Goal: Information Seeking & Learning: Compare options

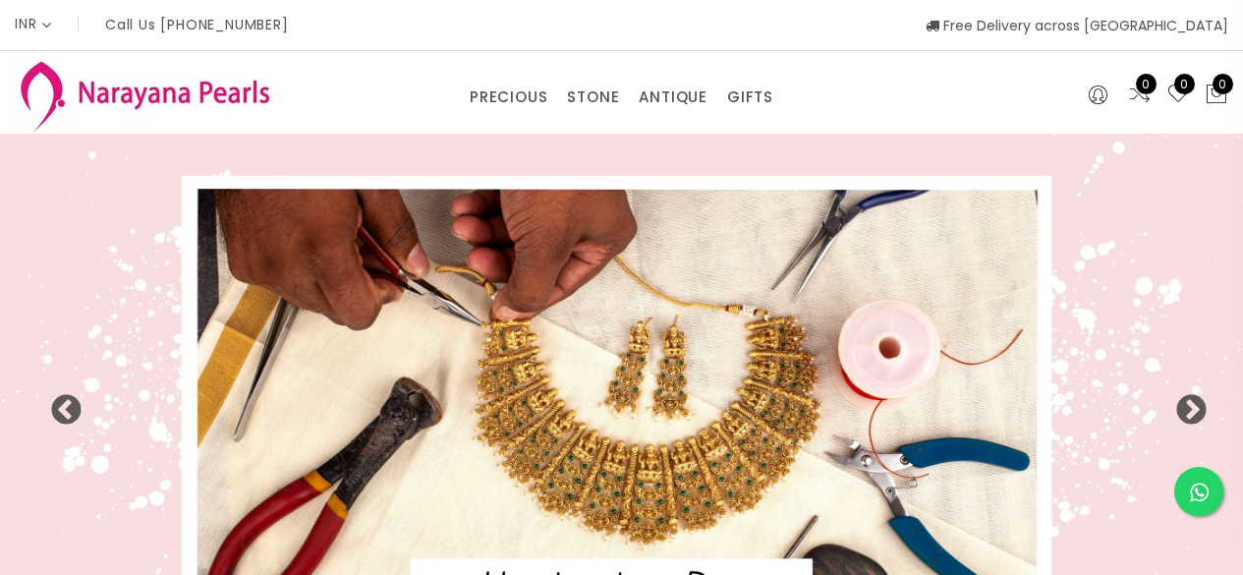
select select "INR"
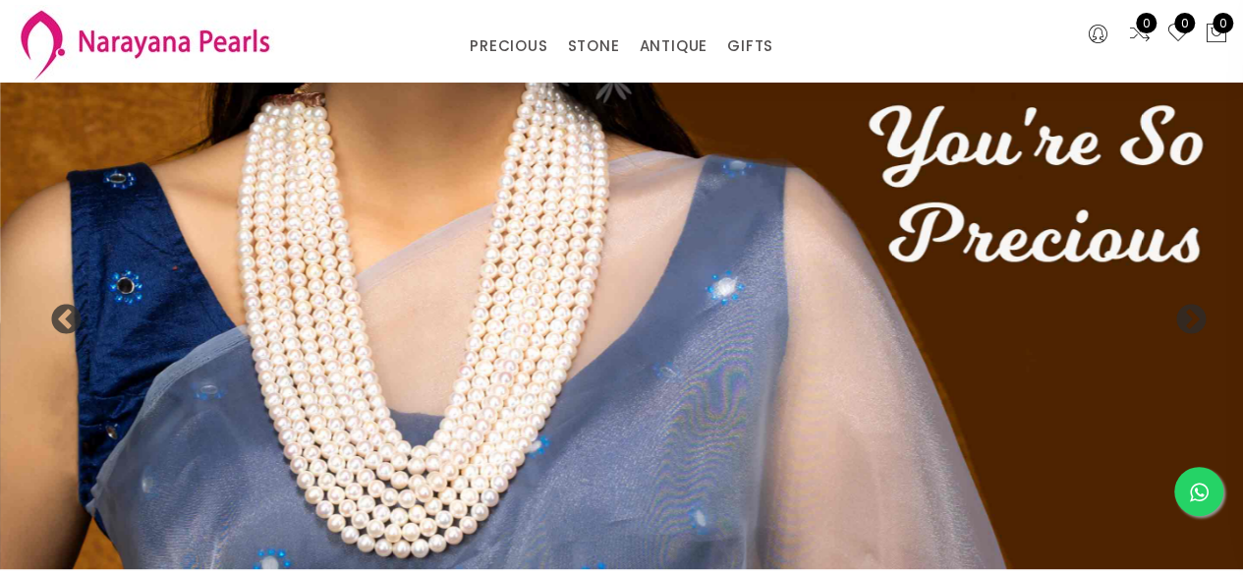
scroll to position [29, 0]
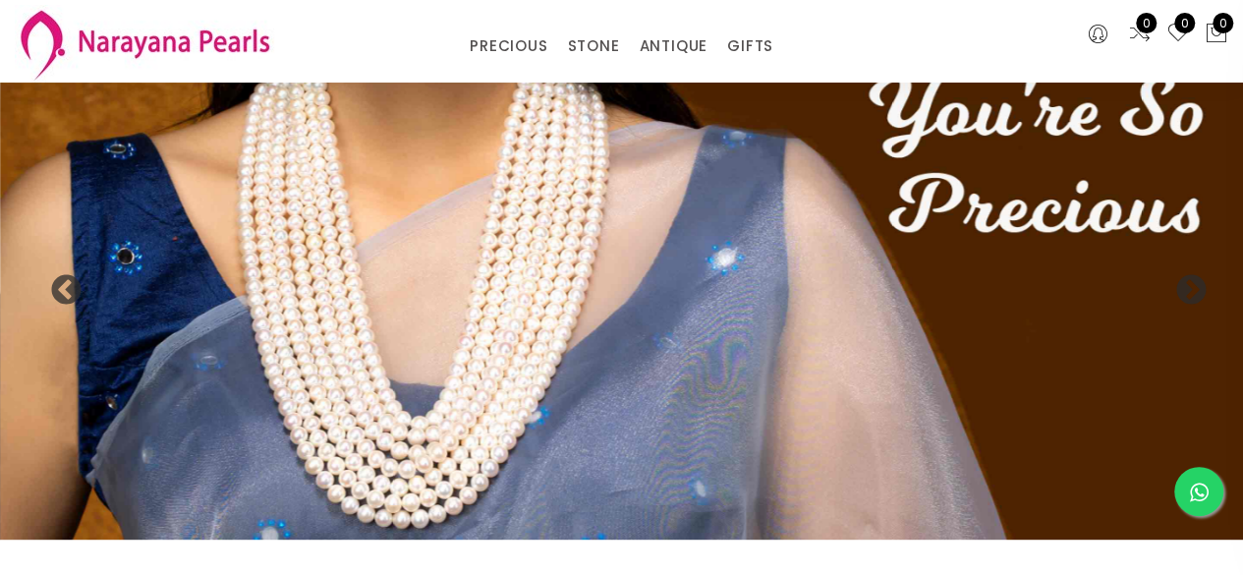
drag, startPoint x: 1257, startPoint y: 27, endPoint x: 1250, endPoint y: -82, distance: 108.3
click at [1242, 0] on html "INR CAD HKD GBP IDR INR JPY MYR USD MXN AUD Call Us [PHONE_NUMBER] Free Deliver…" at bounding box center [621, 258] width 1243 height 575
click at [766, 217] on img at bounding box center [621, 281] width 1243 height 518
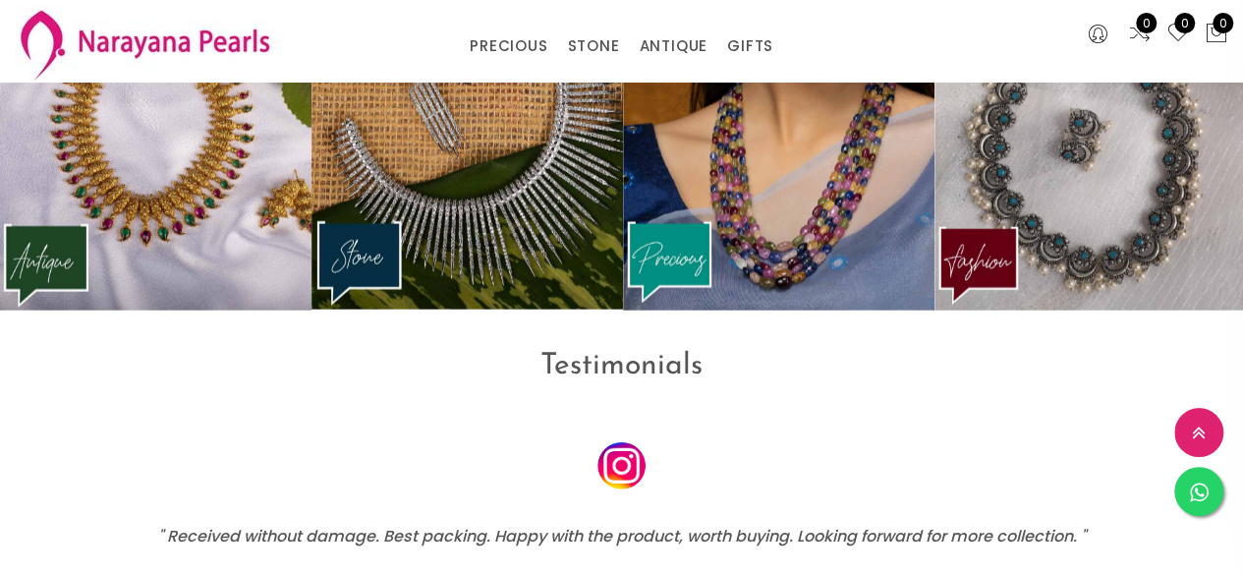
scroll to position [0, 0]
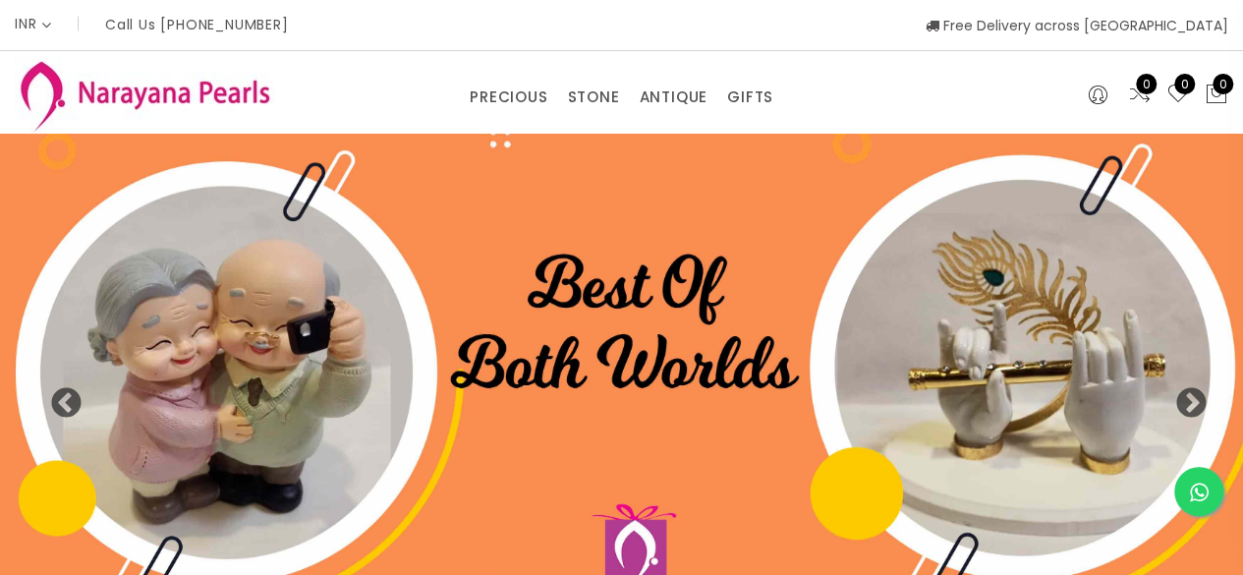
click at [306, 23] on div "INR CAD HKD GBP IDR INR JPY MYR USD MXN AUD Call Us [PHONE_NUMBER] Free Deliver…" at bounding box center [621, 25] width 1213 height 50
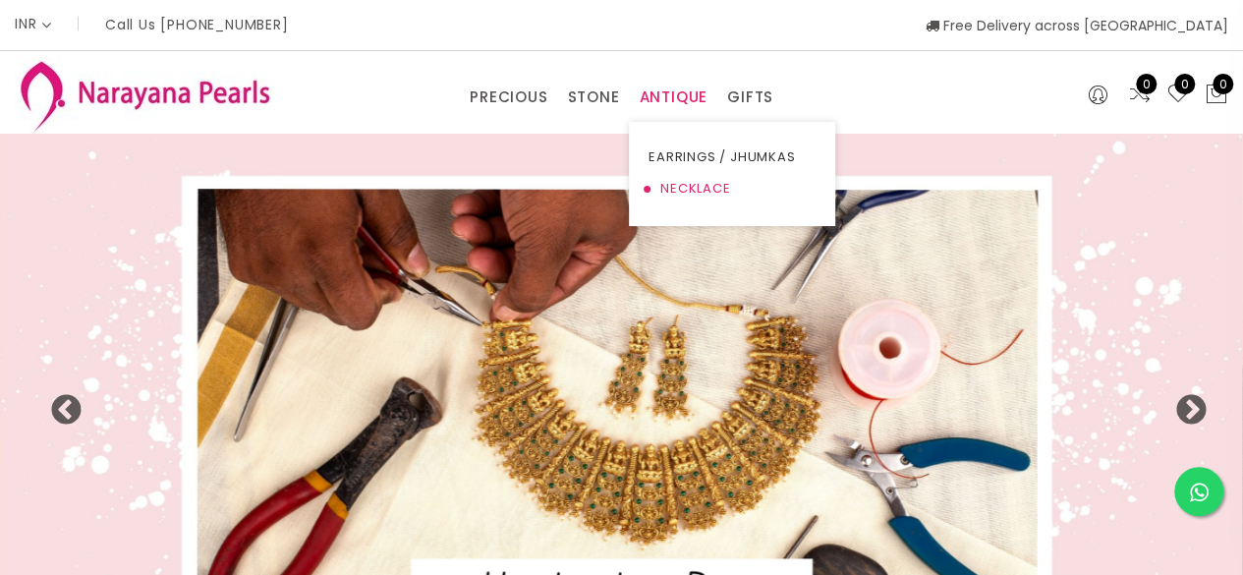
click at [663, 189] on link "NECKLACE" at bounding box center [731, 188] width 167 height 31
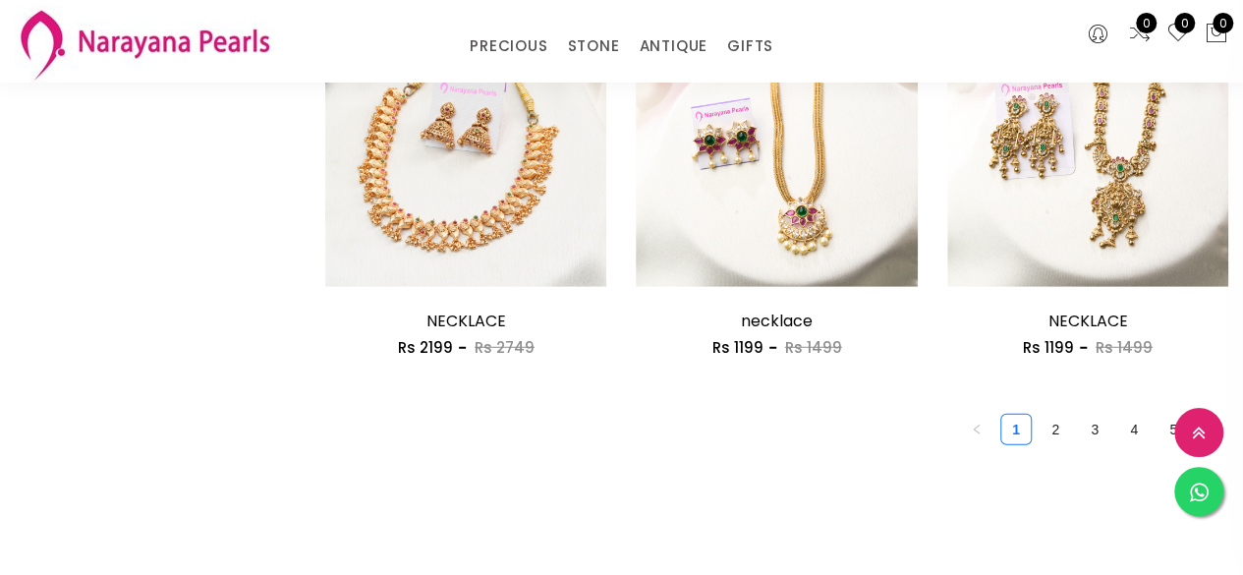
scroll to position [2605, 0]
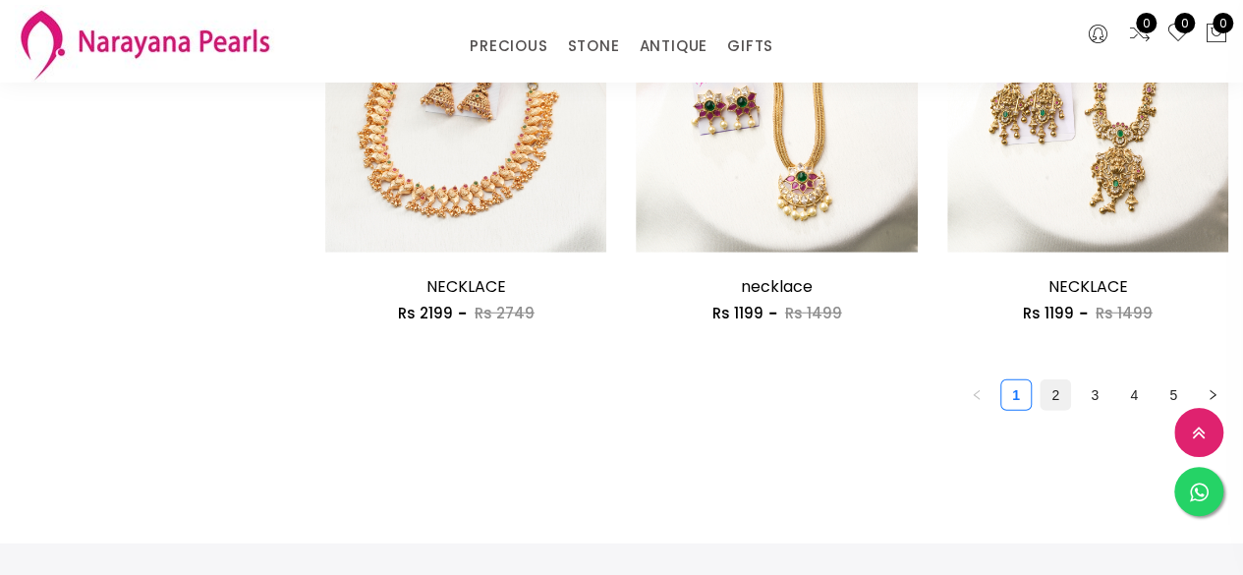
click at [1052, 394] on link "2" at bounding box center [1054, 394] width 29 height 29
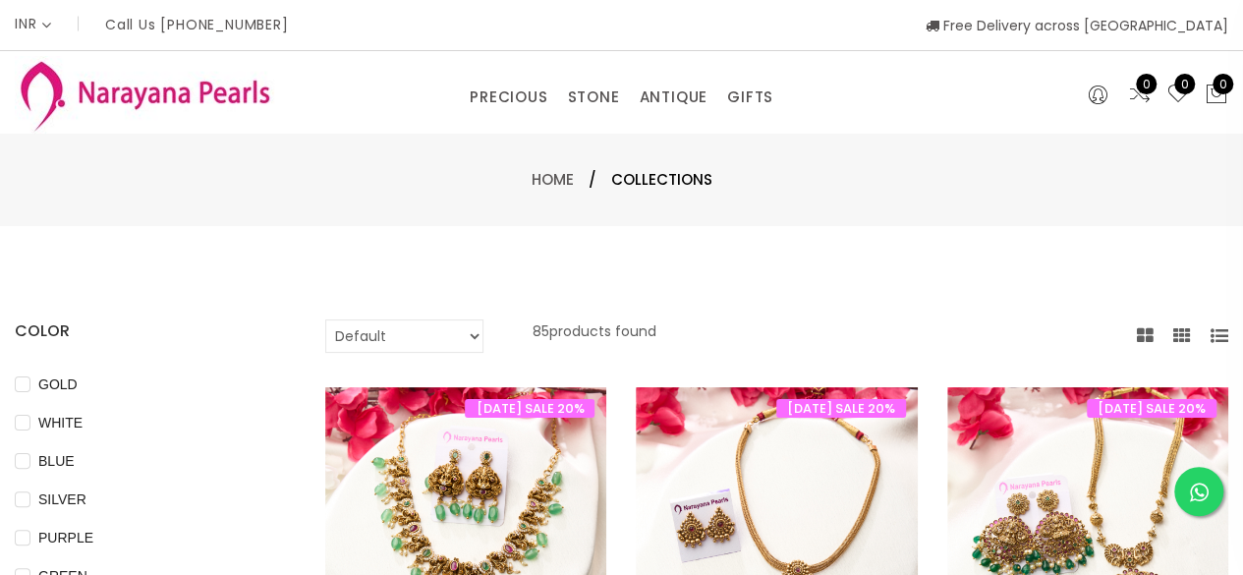
click at [626, 26] on div "INR CAD HKD GBP IDR INR JPY MYR USD MXN AUD Call Us [PHONE_NUMBER] Free Deliver…" at bounding box center [621, 25] width 1213 height 50
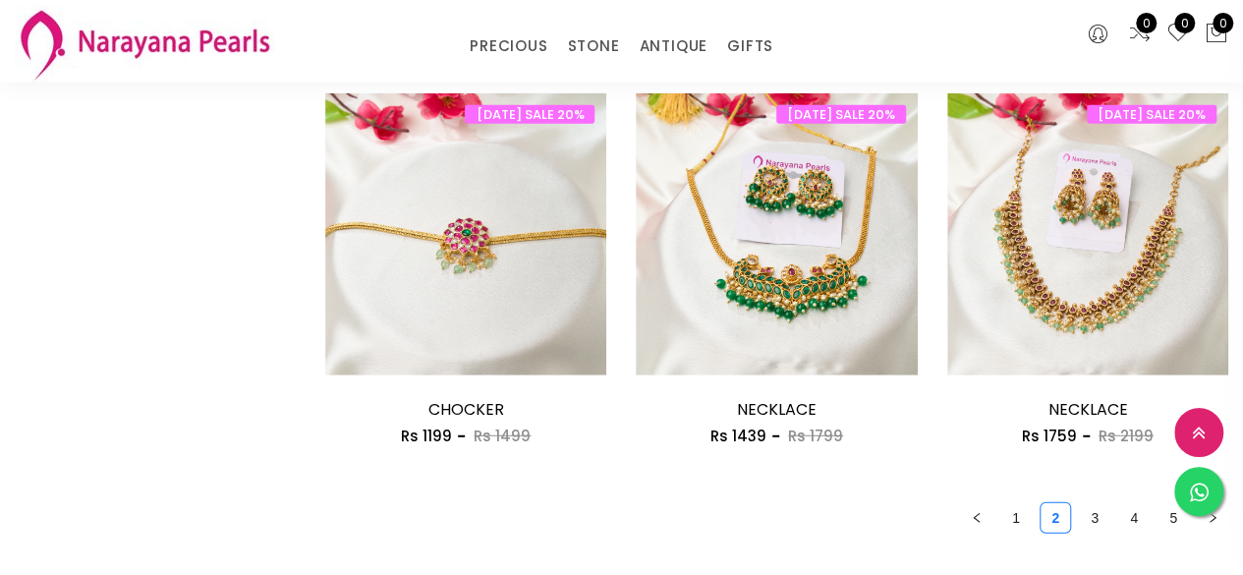
scroll to position [2495, 0]
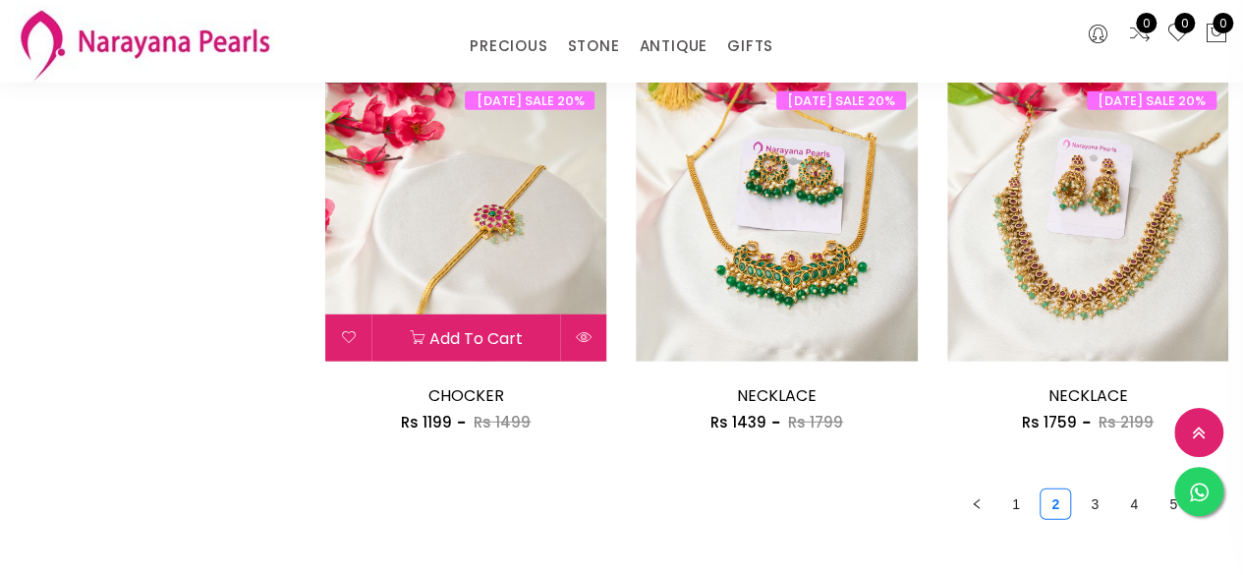
click at [520, 240] on img at bounding box center [465, 220] width 281 height 281
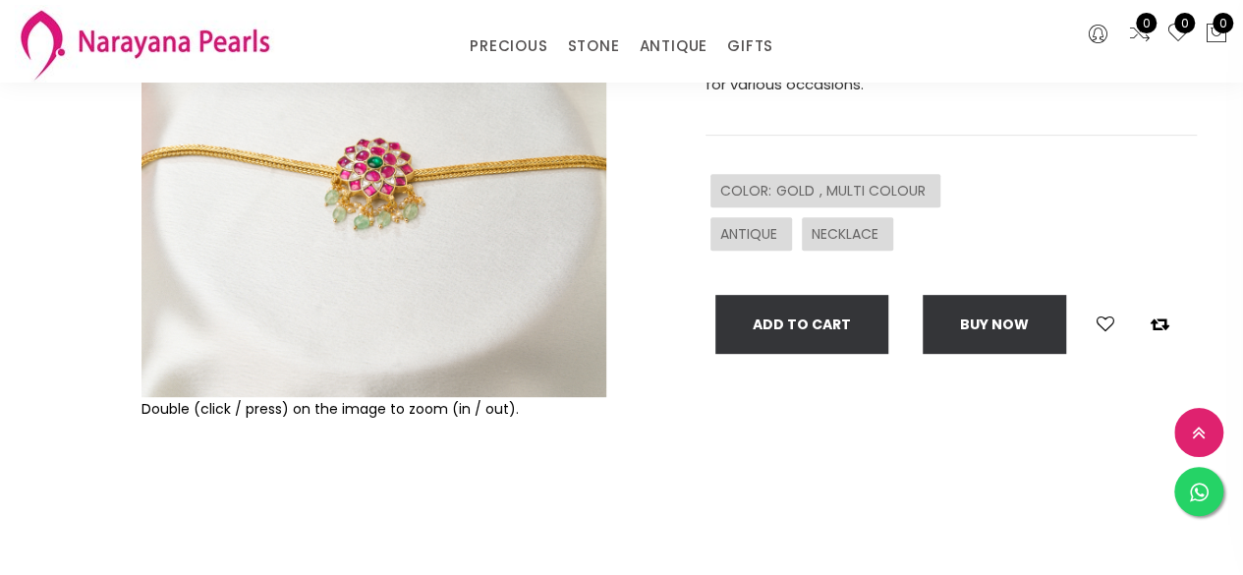
scroll to position [79, 0]
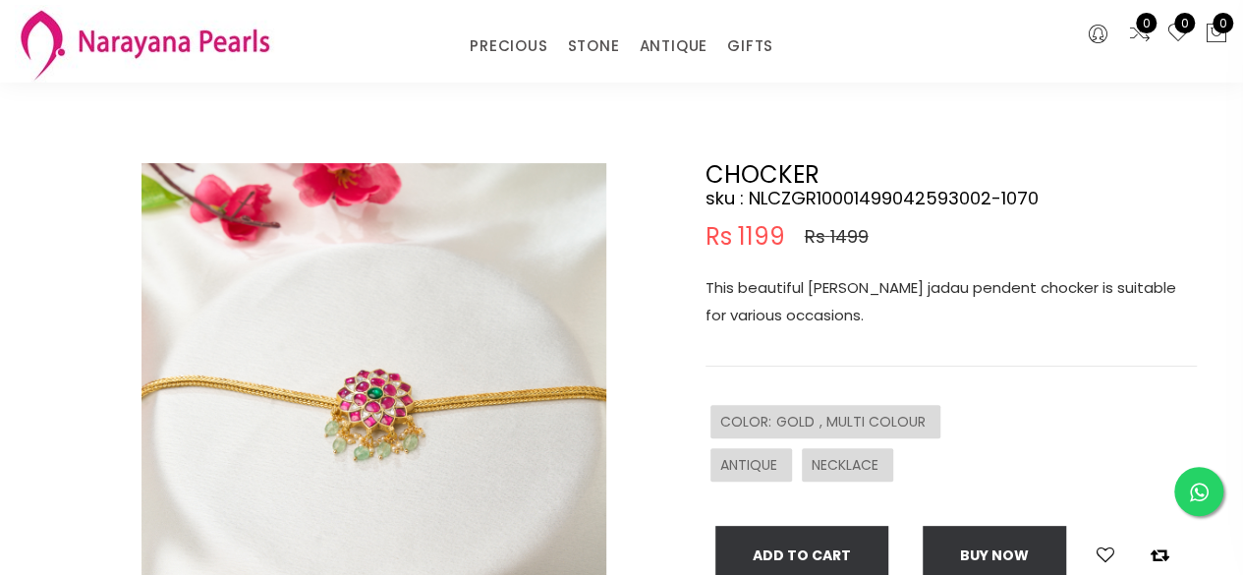
click at [202, 34] on img at bounding box center [144, 44] width 259 height 78
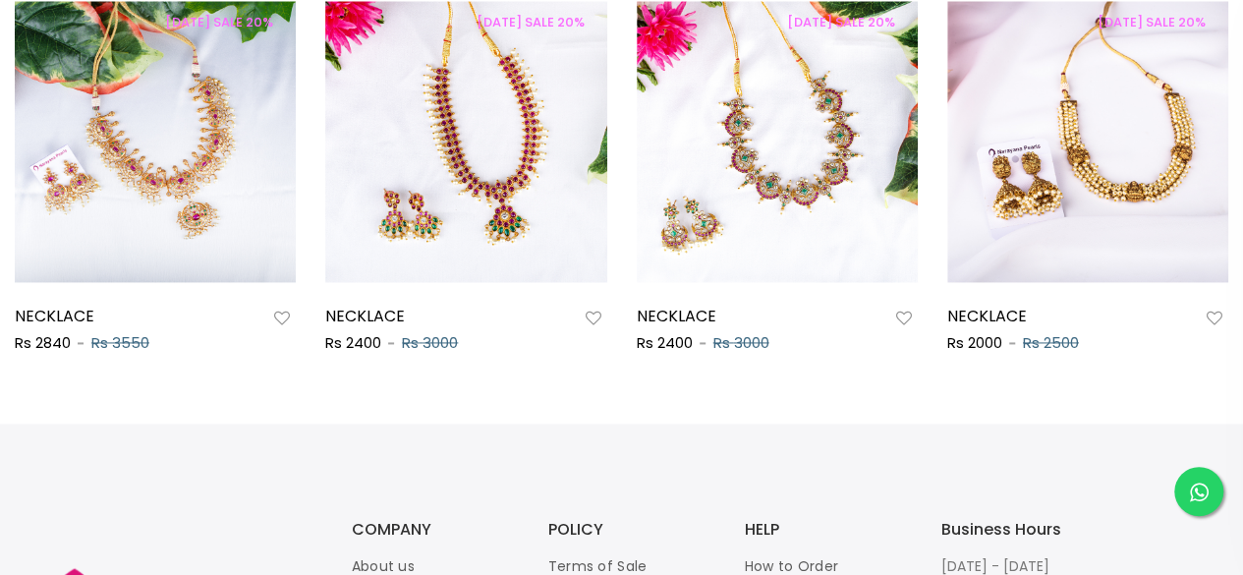
scroll to position [37, 0]
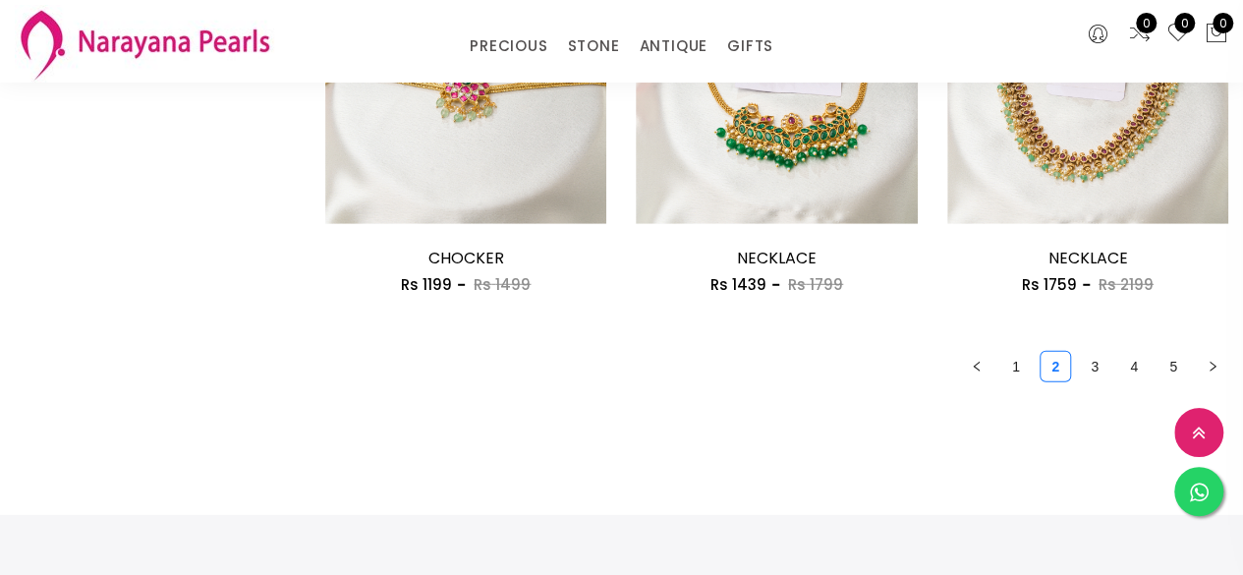
scroll to position [2577, 0]
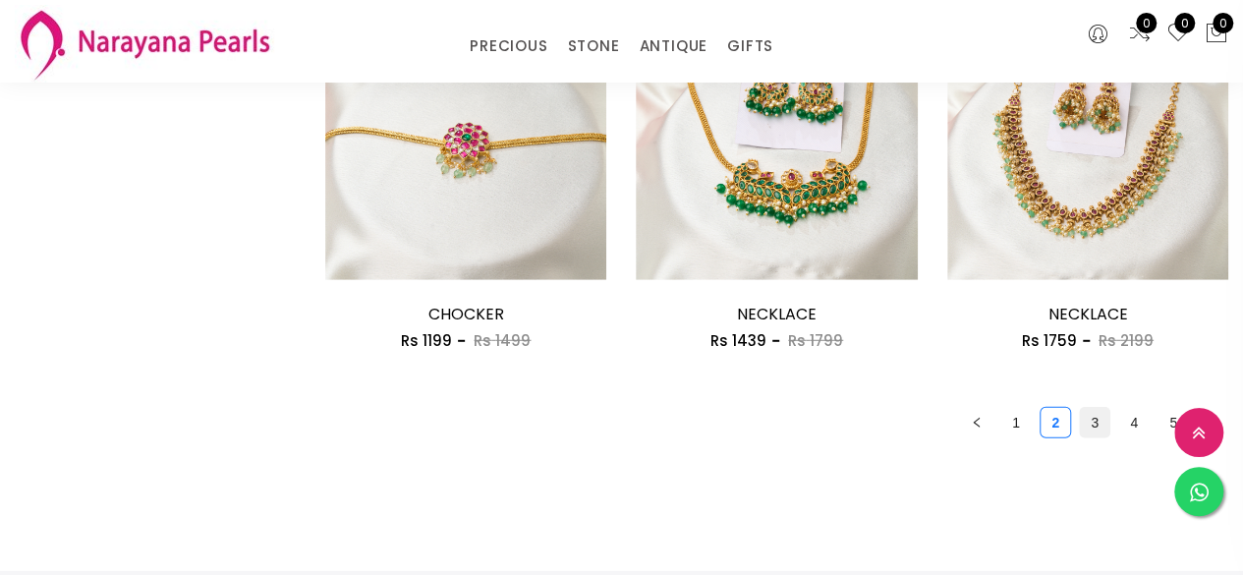
click at [1096, 427] on link "3" at bounding box center [1094, 422] width 29 height 29
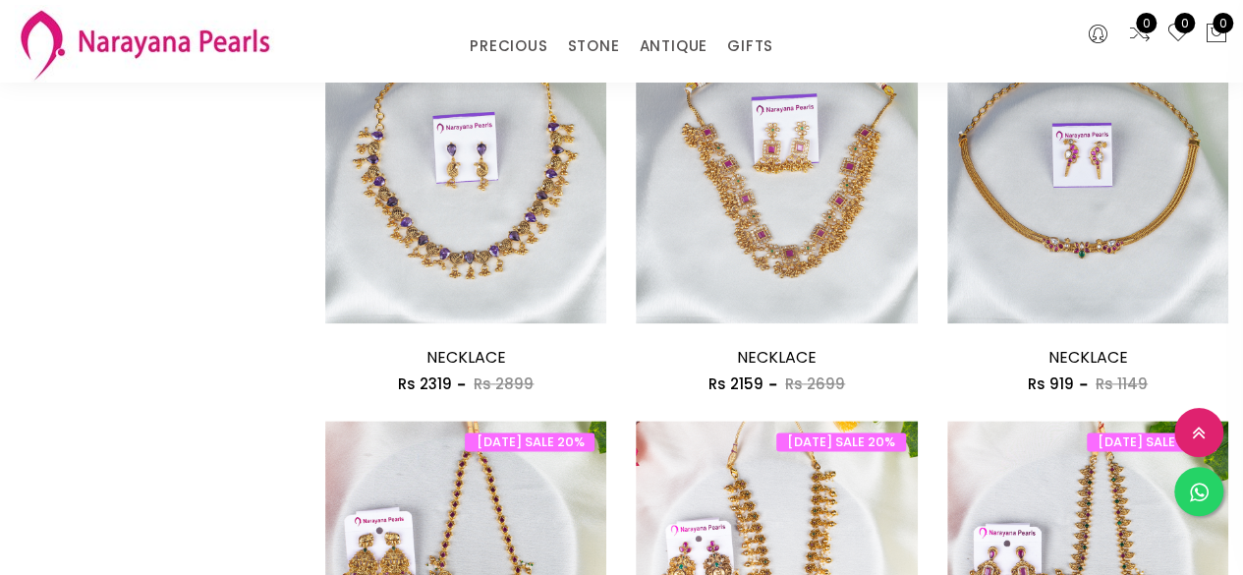
scroll to position [977, 0]
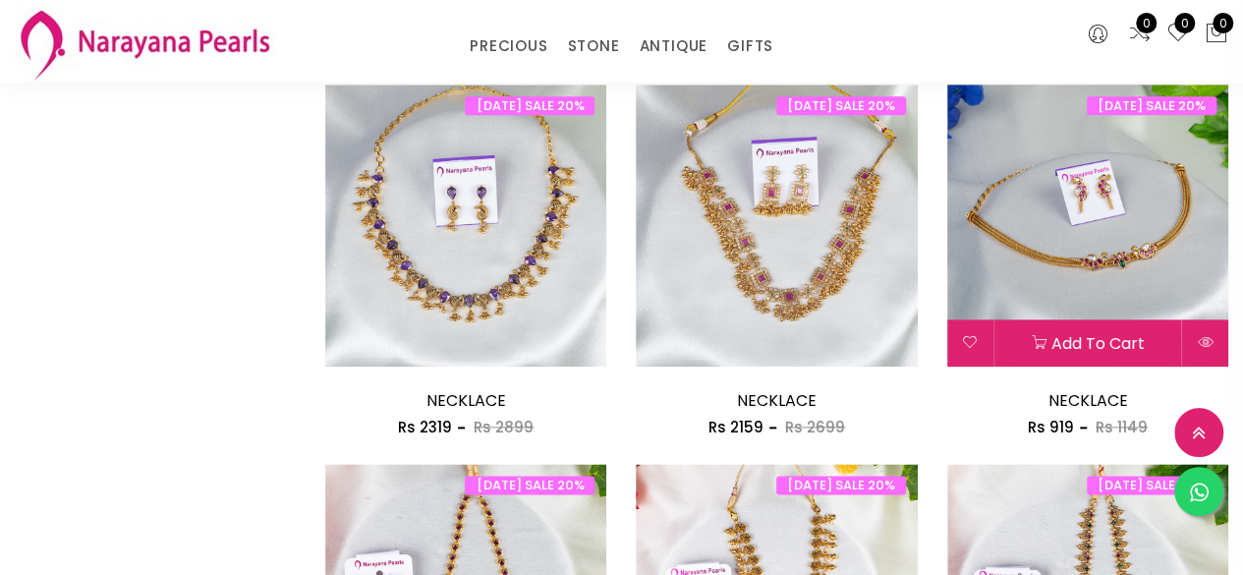
click at [1084, 261] on img at bounding box center [1087, 224] width 281 height 281
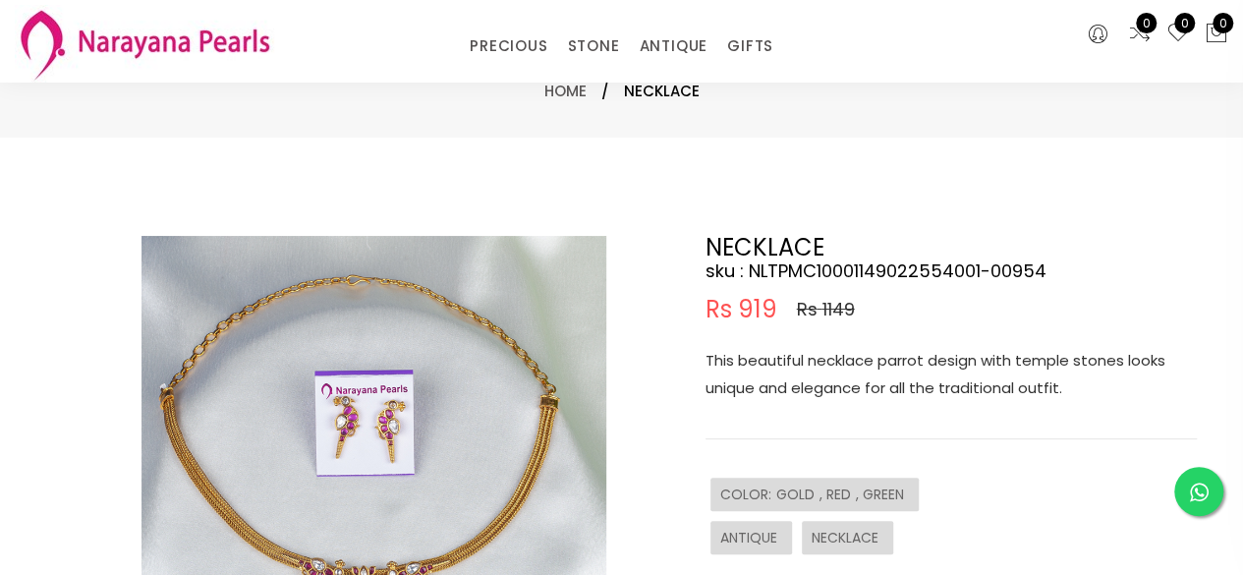
scroll to position [7, 0]
drag, startPoint x: 1197, startPoint y: 122, endPoint x: 1199, endPoint y: 140, distance: 18.8
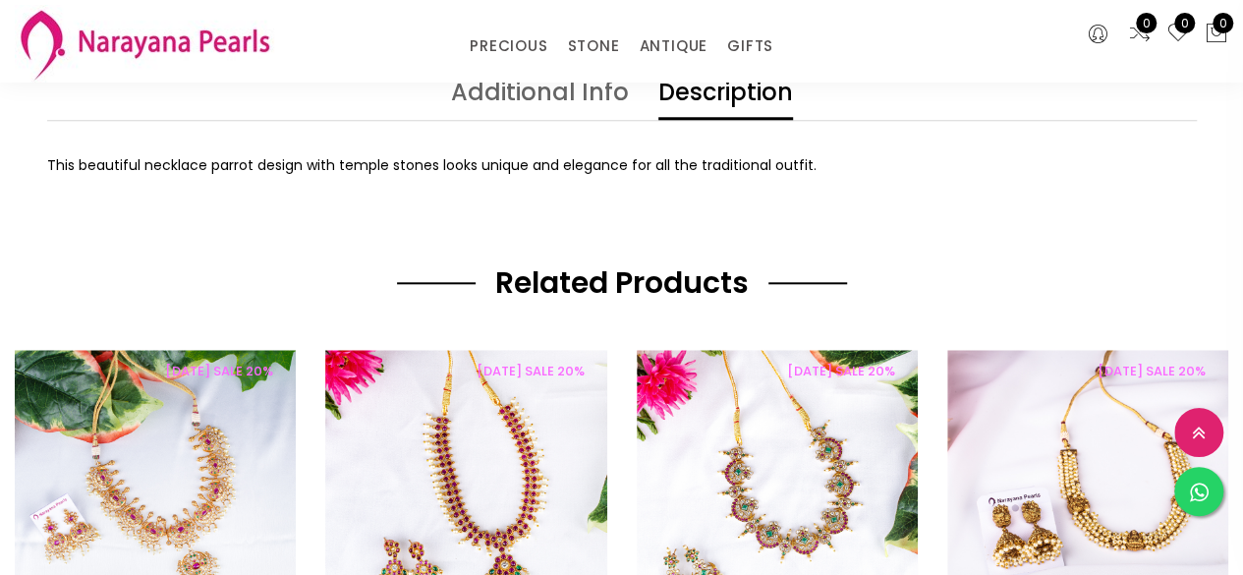
scroll to position [880, 0]
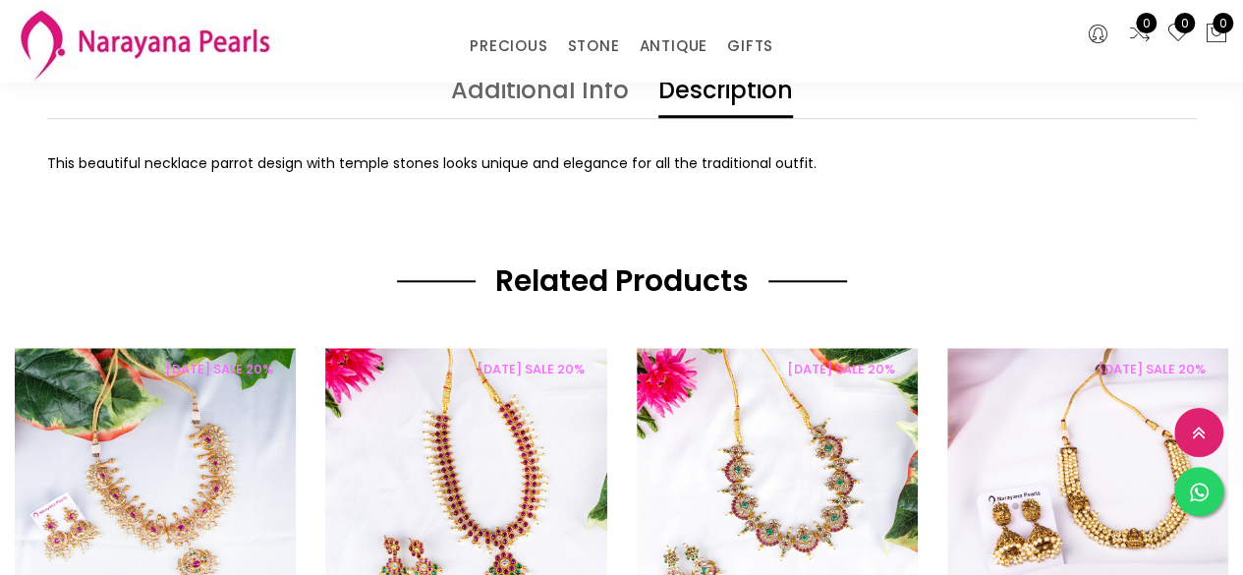
click at [510, 95] on link "Additional Info" at bounding box center [540, 98] width 178 height 39
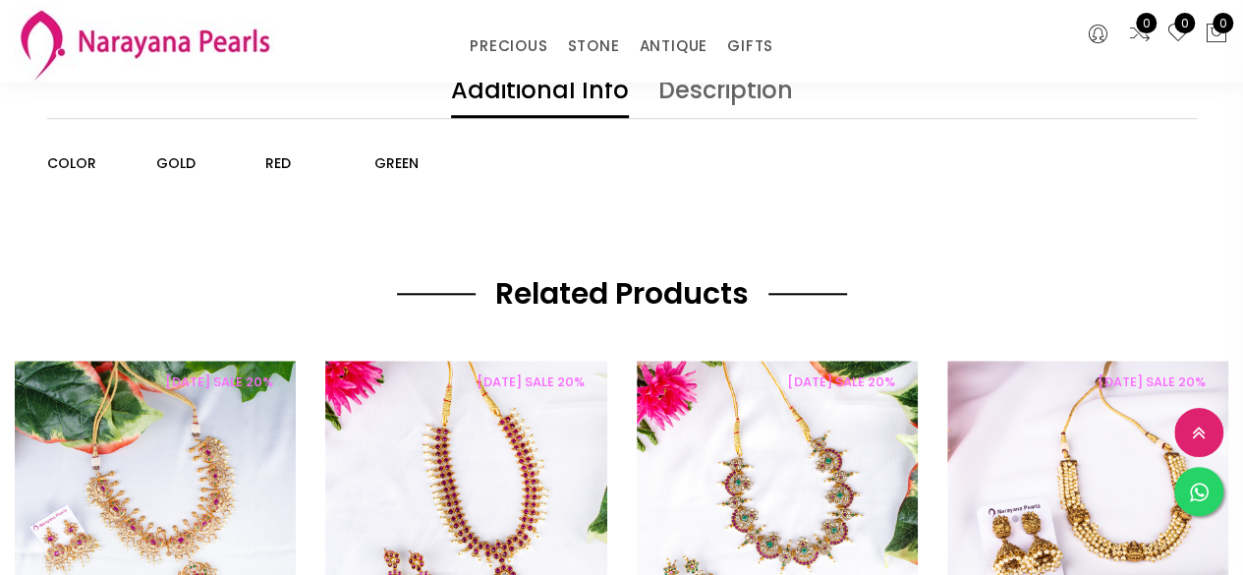
click at [743, 91] on link "Description" at bounding box center [725, 98] width 135 height 39
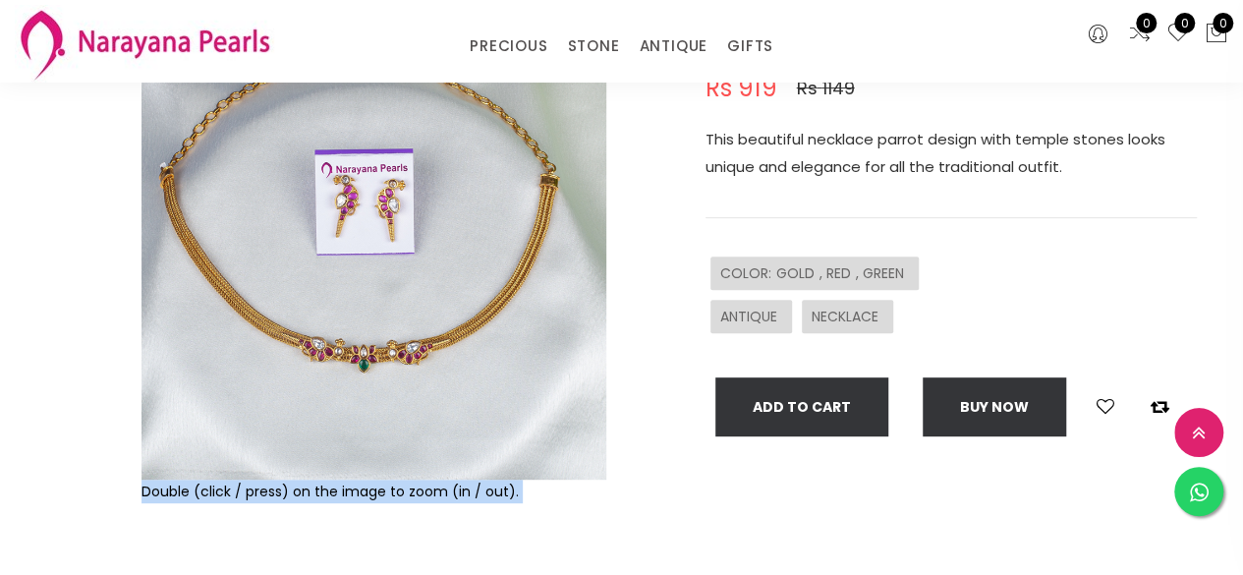
scroll to position [225, 0]
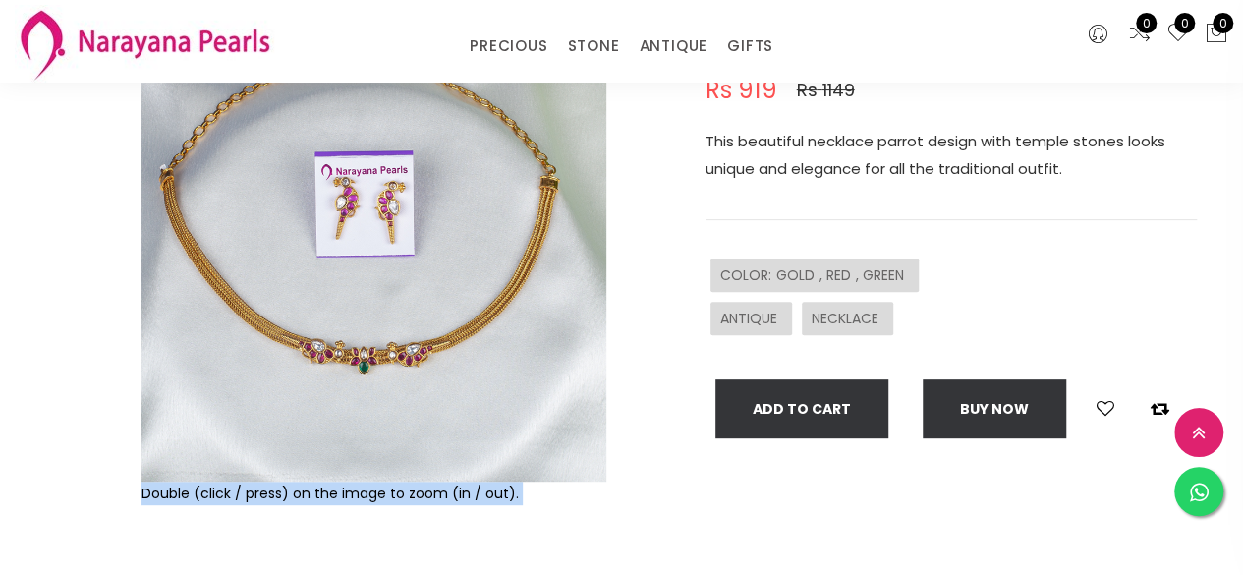
click at [446, 256] on img at bounding box center [373, 249] width 465 height 465
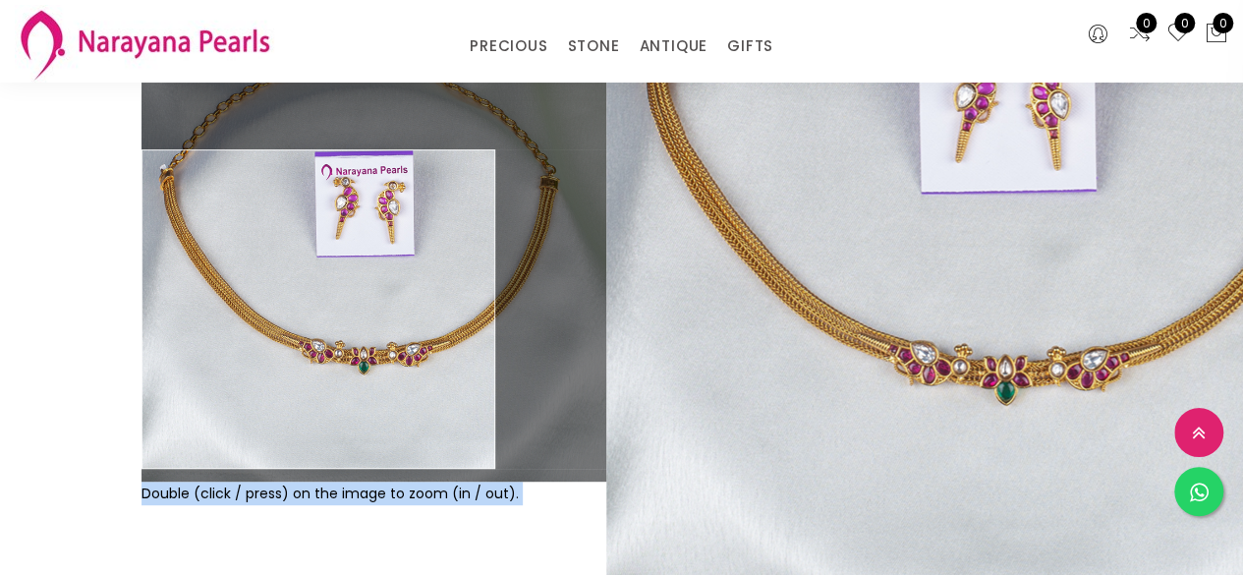
click at [4, 376] on div "Double (click / press) on the image to zoom (in / out). NECKLACE sku : NLTPMC10…" at bounding box center [621, 325] width 1243 height 815
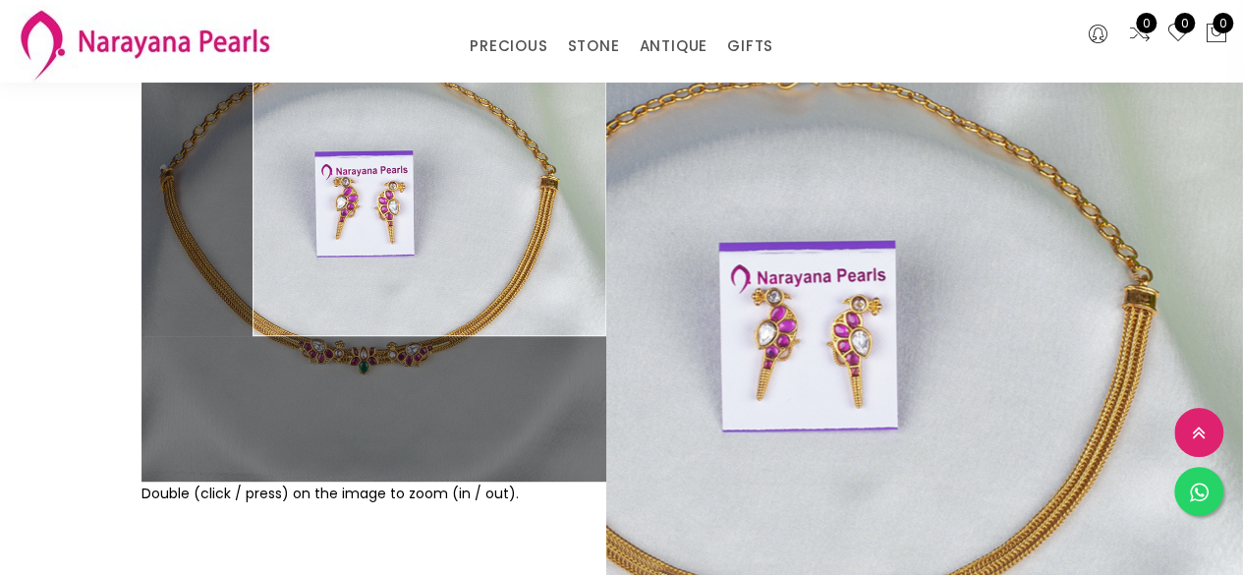
scroll to position [0, 0]
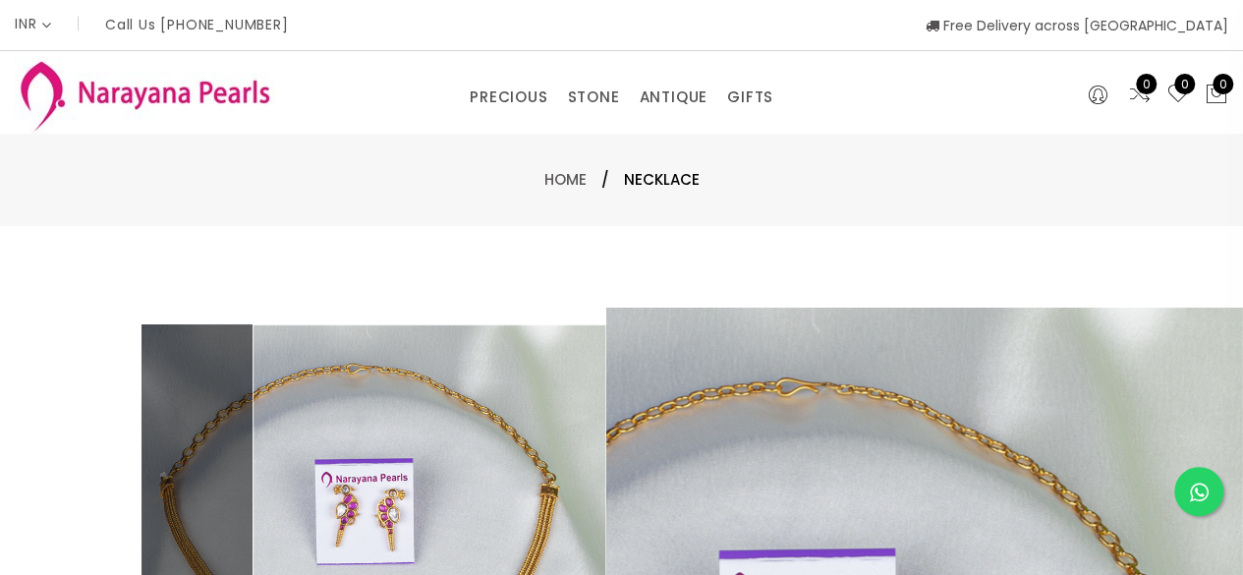
click at [937, 103] on div "PRECIOUS CUSTOM MADE-GEMS PRECIOUS [PERSON_NAME] EARRINGS / JHUMKAS NECKLACE AN…" at bounding box center [621, 92] width 828 height 39
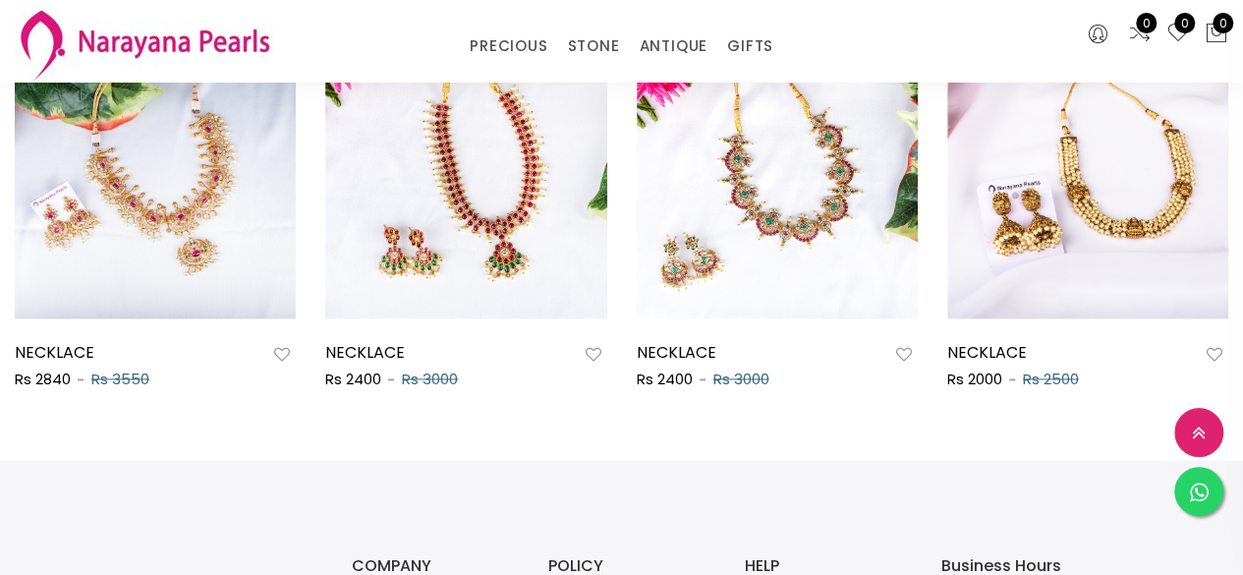
scroll to position [1202, 0]
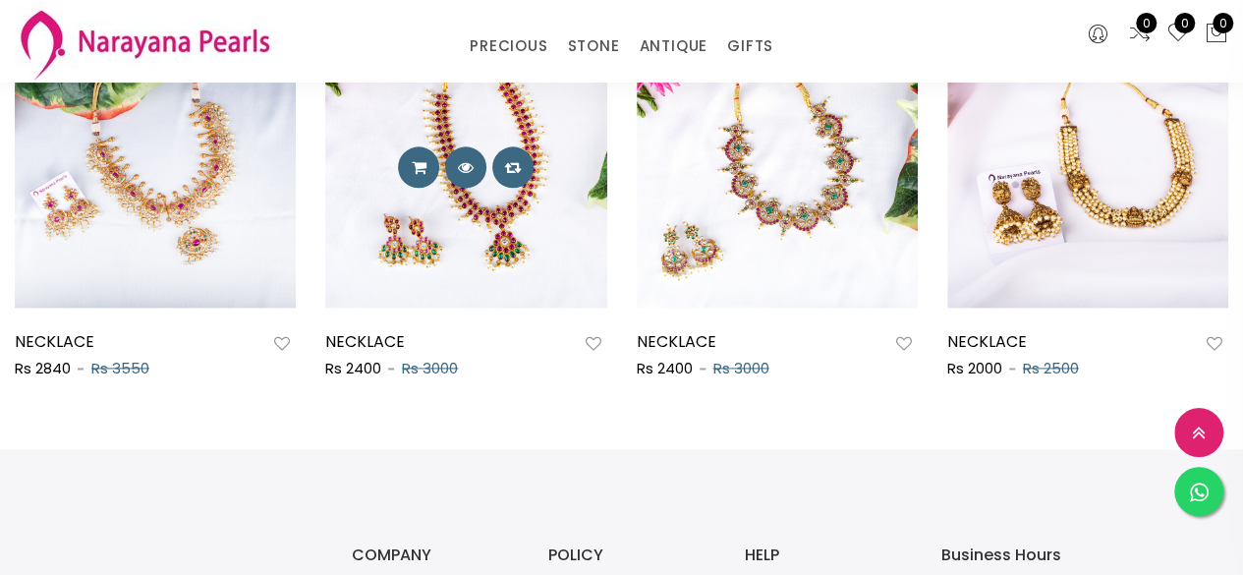
click at [557, 229] on img at bounding box center [465, 167] width 281 height 281
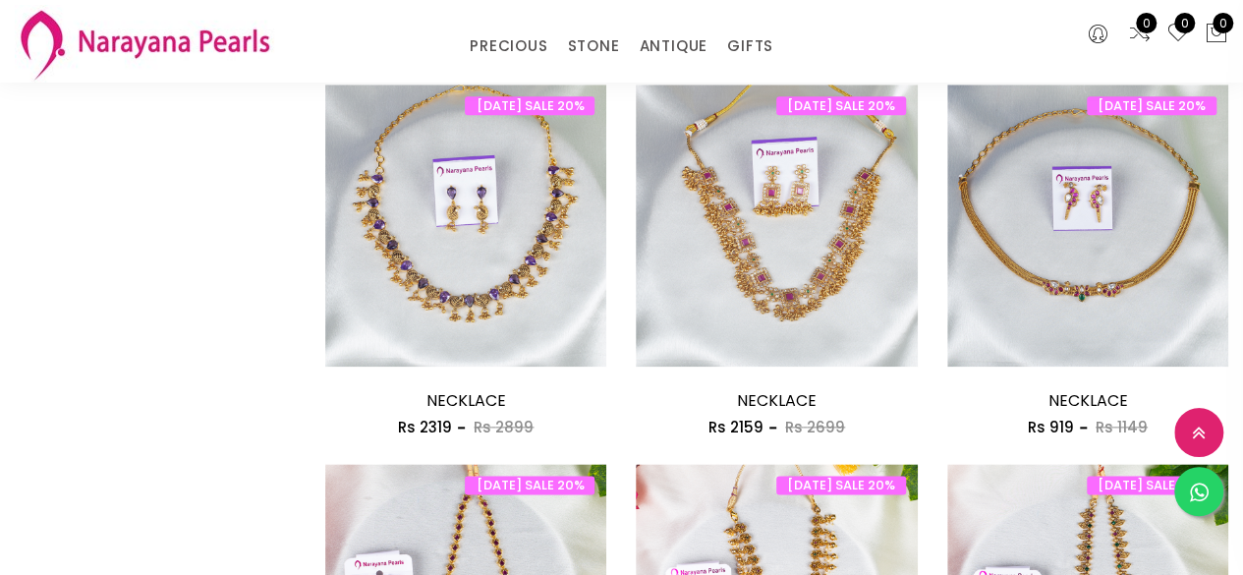
scroll to position [963, 0]
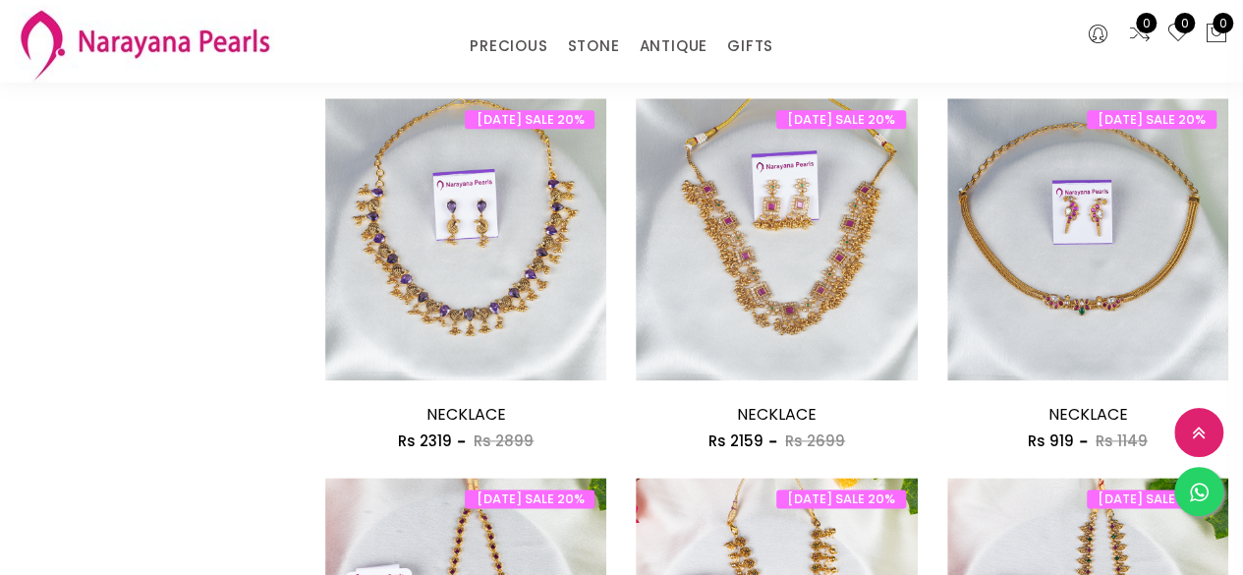
drag, startPoint x: 1240, startPoint y: 187, endPoint x: 1252, endPoint y: 237, distance: 51.5
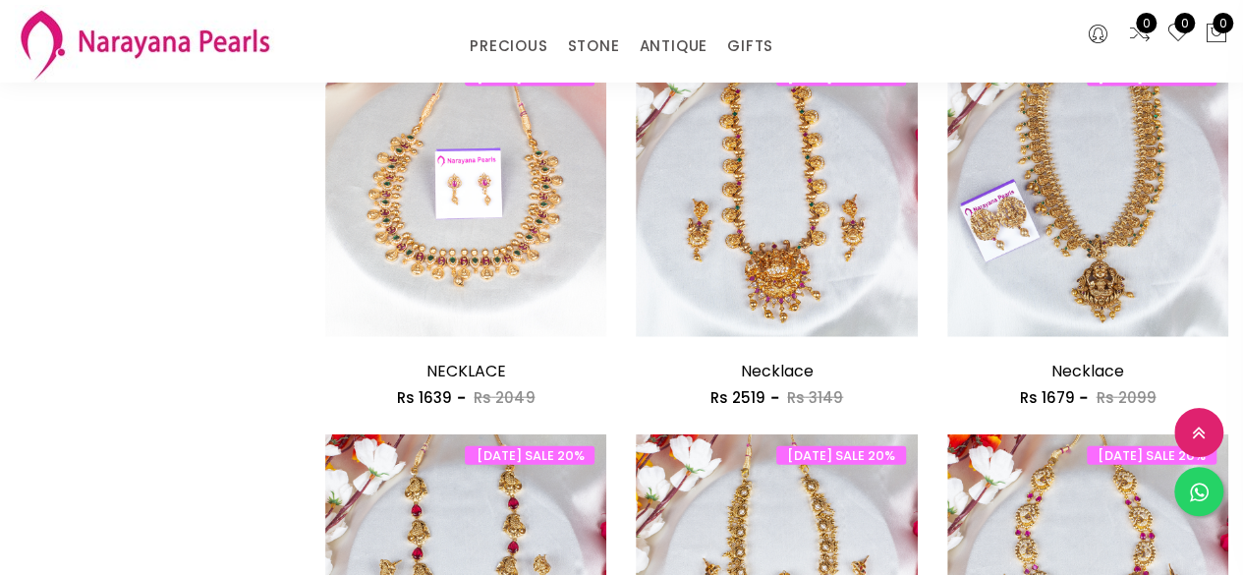
scroll to position [2488, 0]
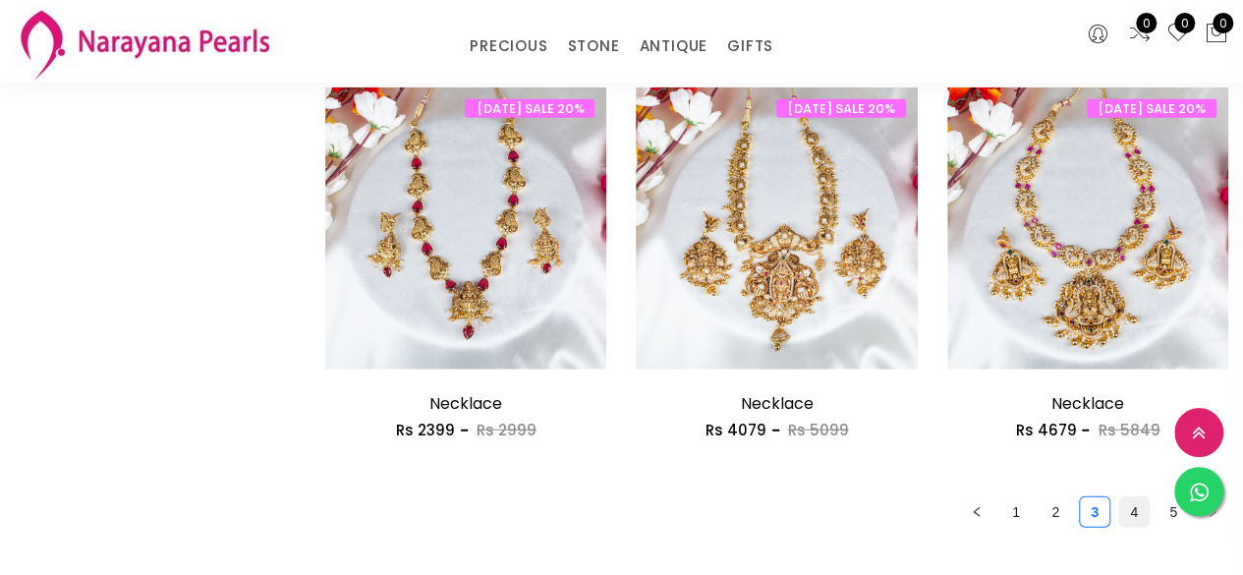
click at [1137, 508] on link "4" at bounding box center [1133, 511] width 29 height 29
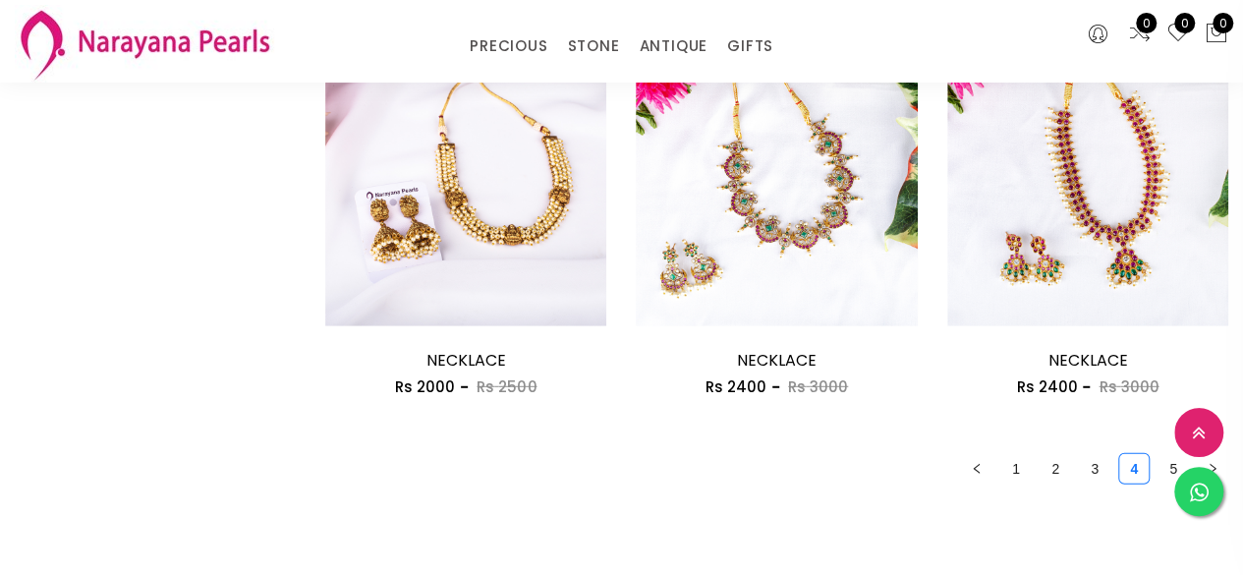
scroll to position [2536, 0]
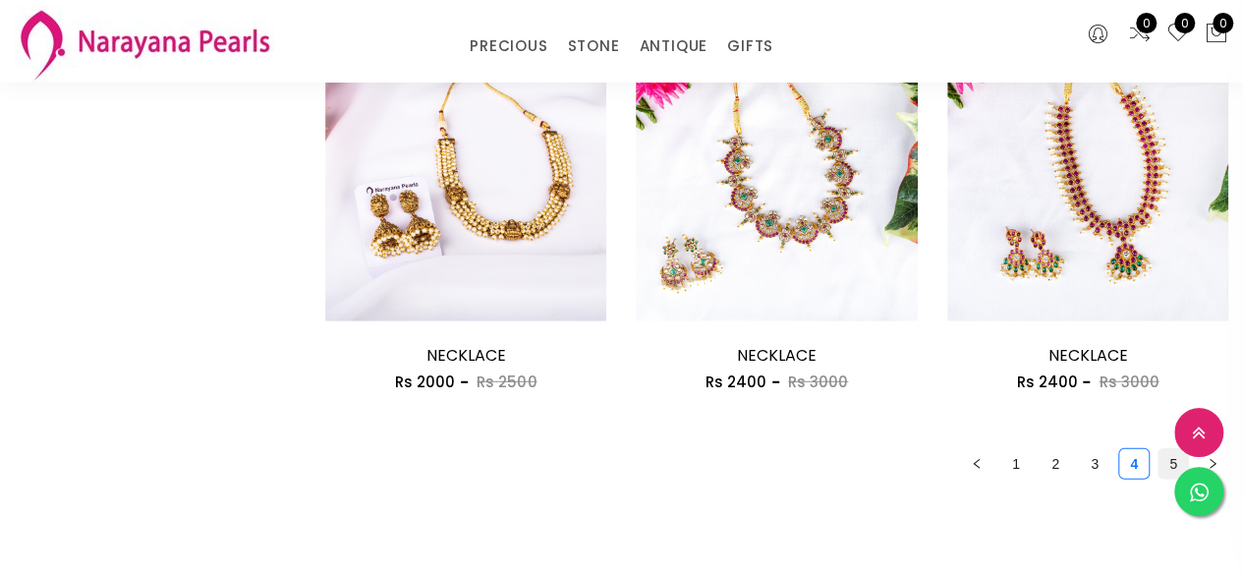
click at [1172, 458] on link "5" at bounding box center [1172, 463] width 29 height 29
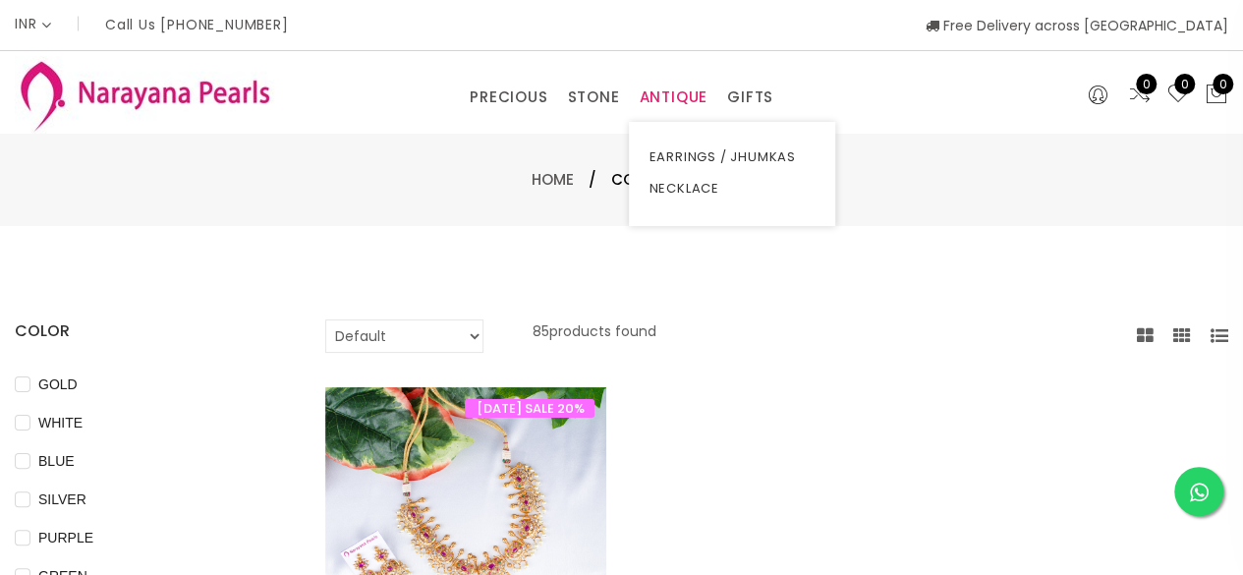
click at [643, 99] on link "ANTIQUE" at bounding box center [673, 97] width 69 height 29
click at [682, 155] on link "EARRINGS / JHUMKAS" at bounding box center [731, 156] width 167 height 31
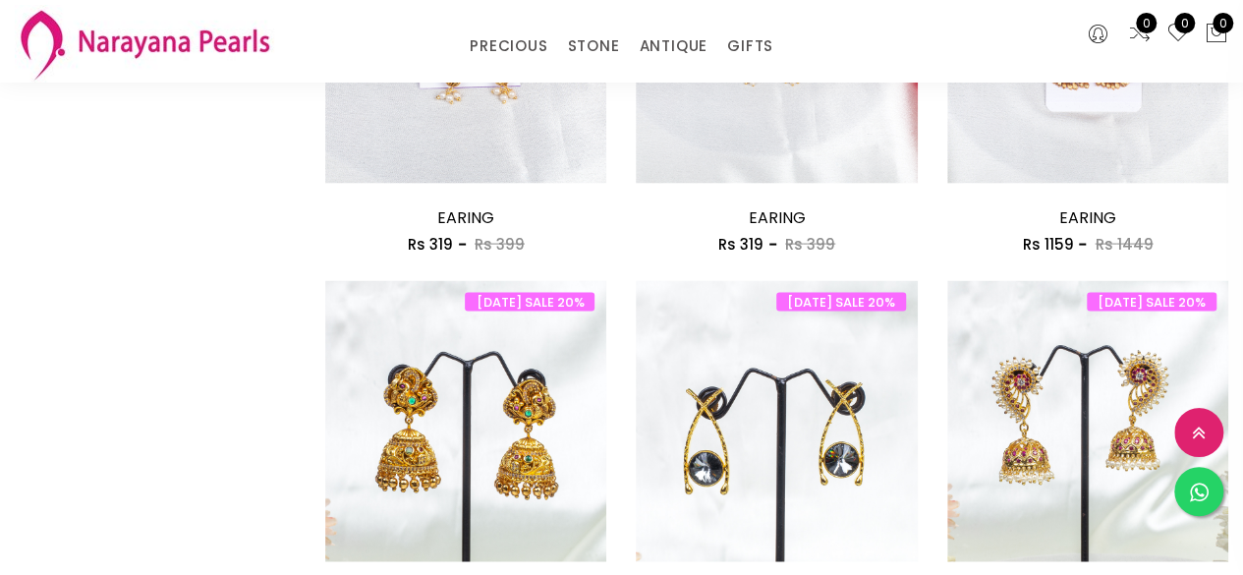
scroll to position [1977, 0]
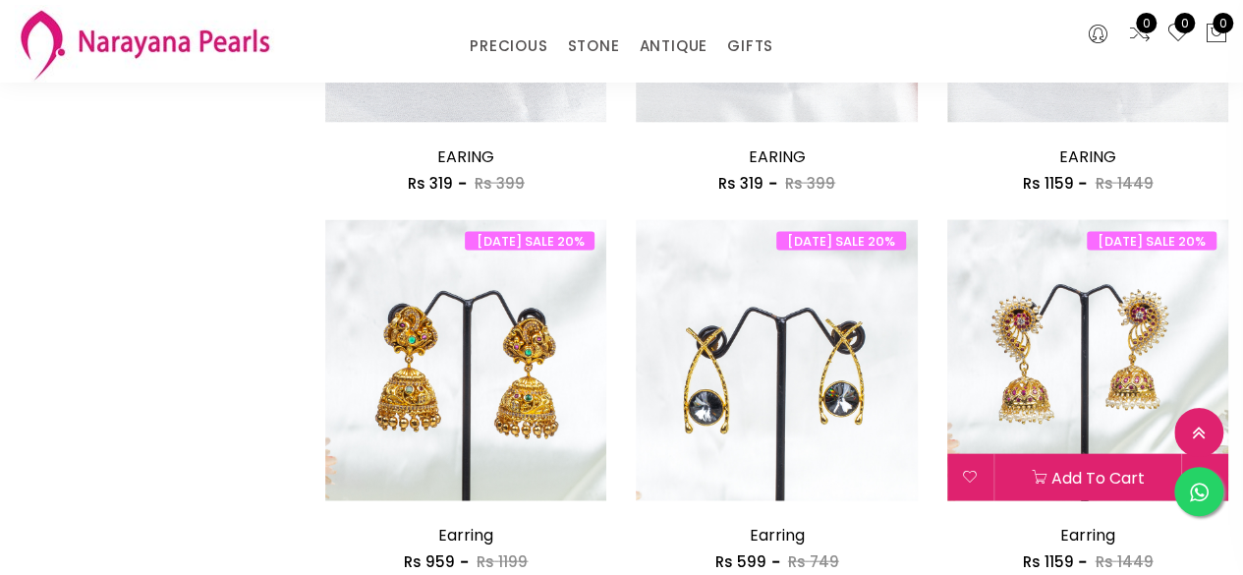
click at [1101, 408] on img at bounding box center [1087, 360] width 281 height 281
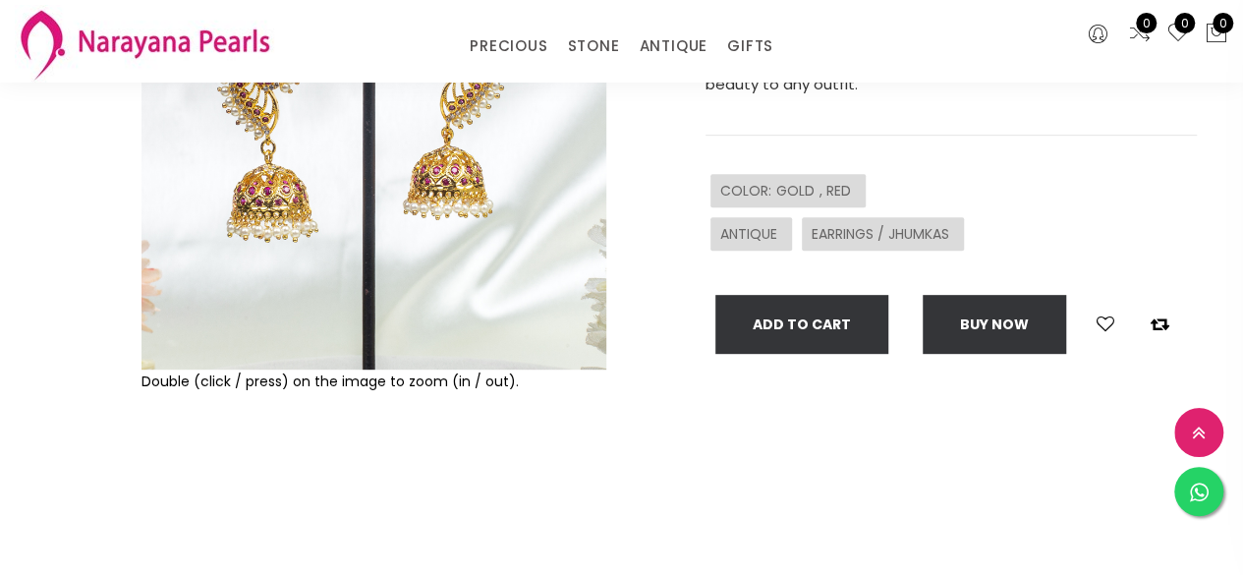
scroll to position [330, 0]
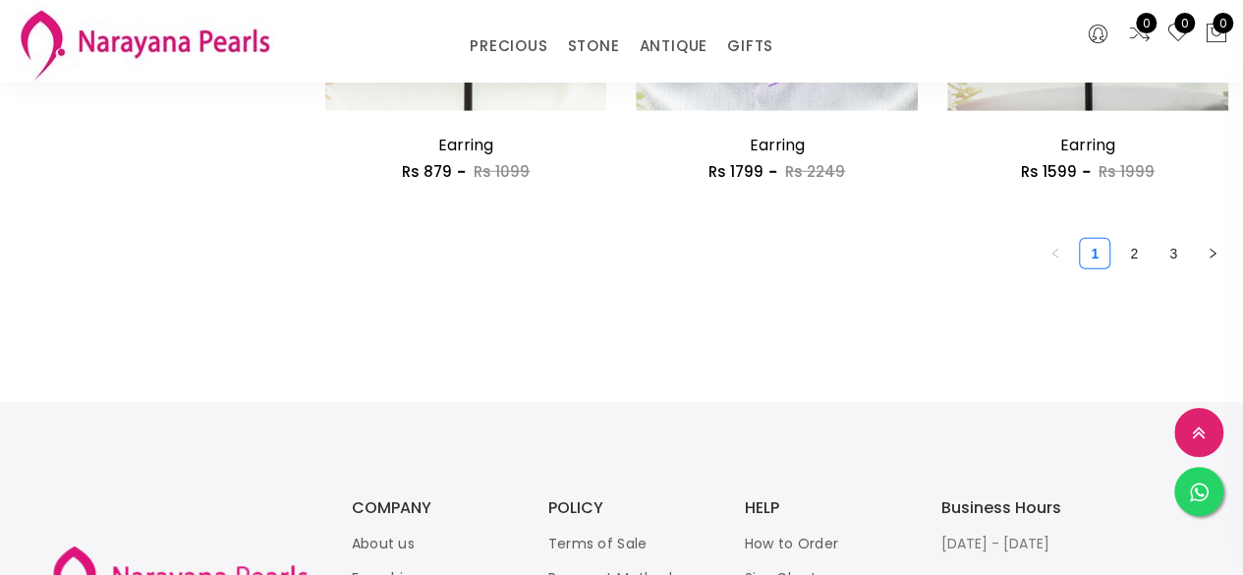
scroll to position [2785, 0]
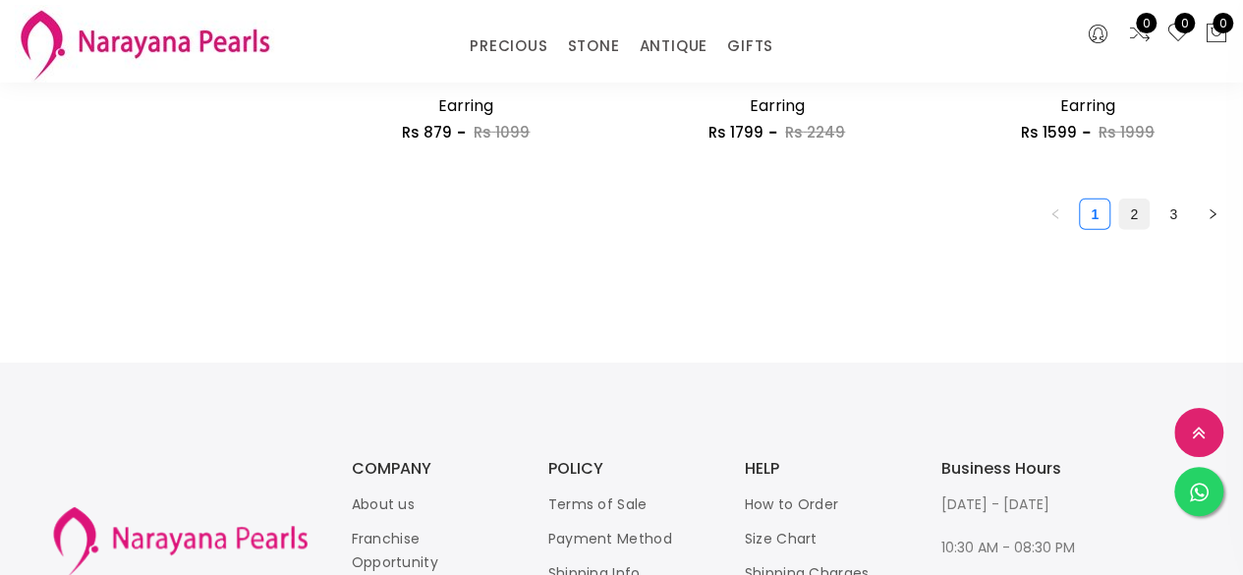
click at [1130, 219] on link "2" at bounding box center [1133, 213] width 29 height 29
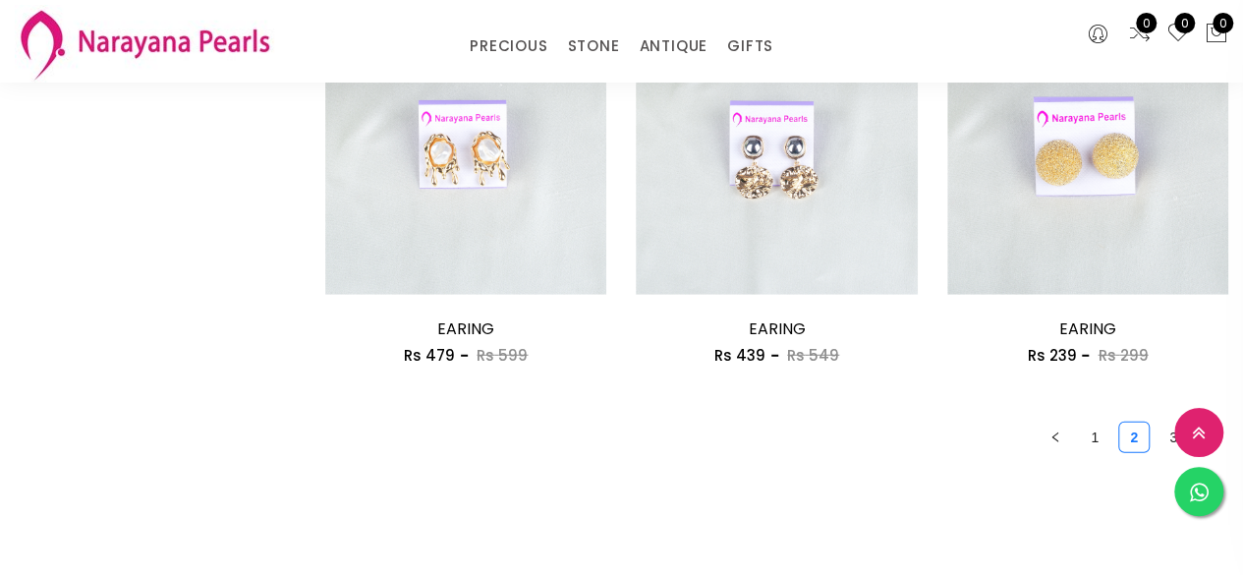
scroll to position [2598, 0]
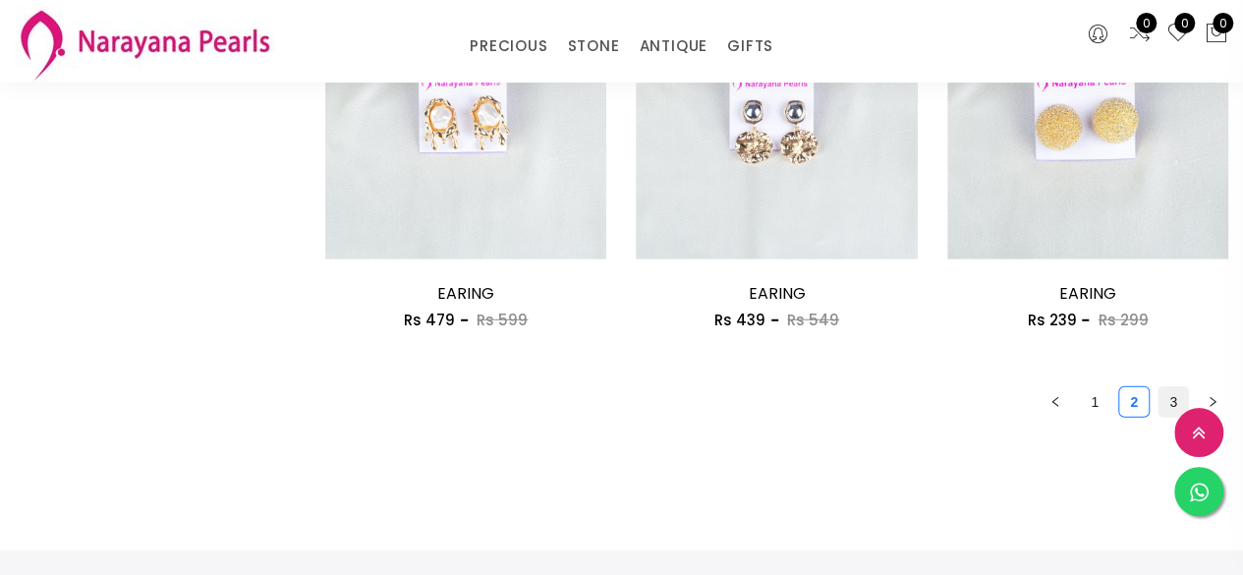
click at [1177, 397] on link "3" at bounding box center [1172, 401] width 29 height 29
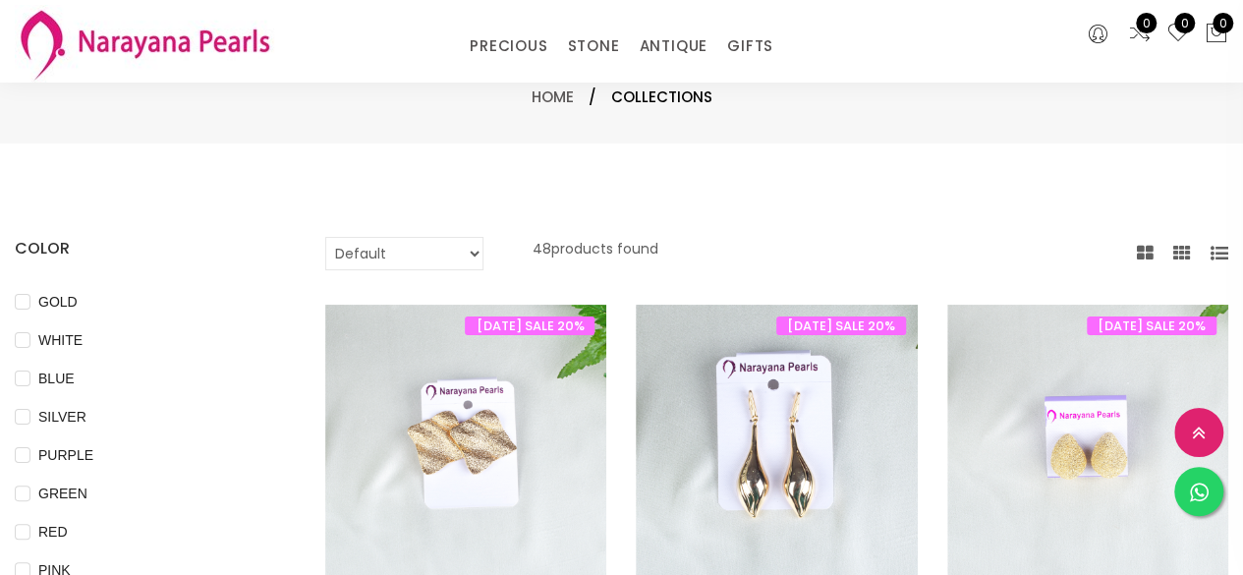
scroll to position [503, 0]
